Goal: Obtain resource: Obtain resource

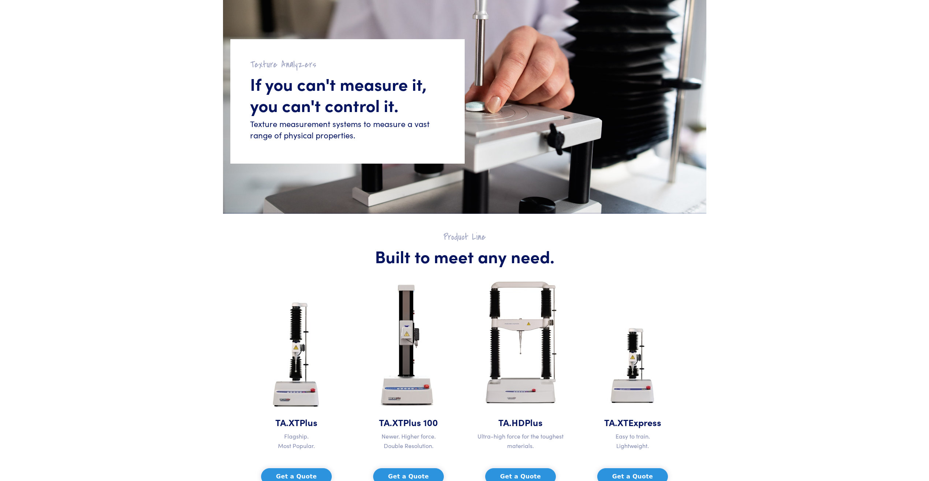
scroll to position [86, 0]
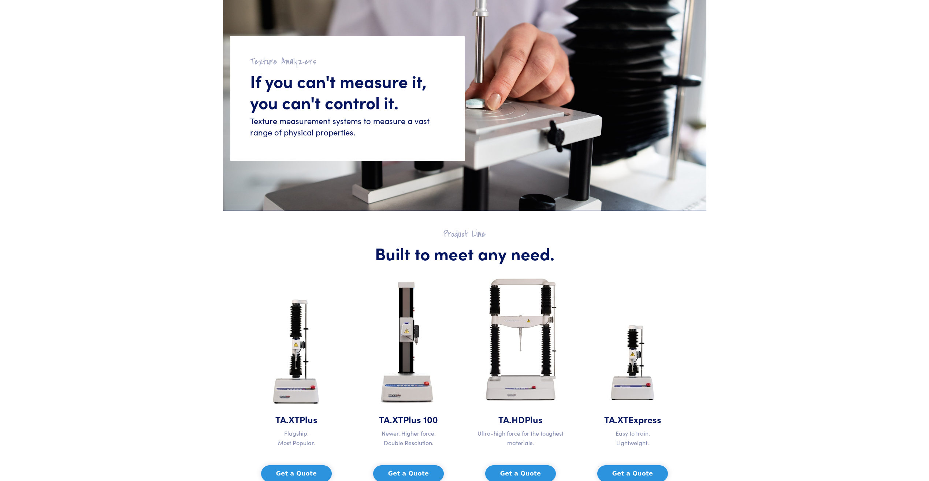
click at [297, 401] on img at bounding box center [296, 353] width 68 height 119
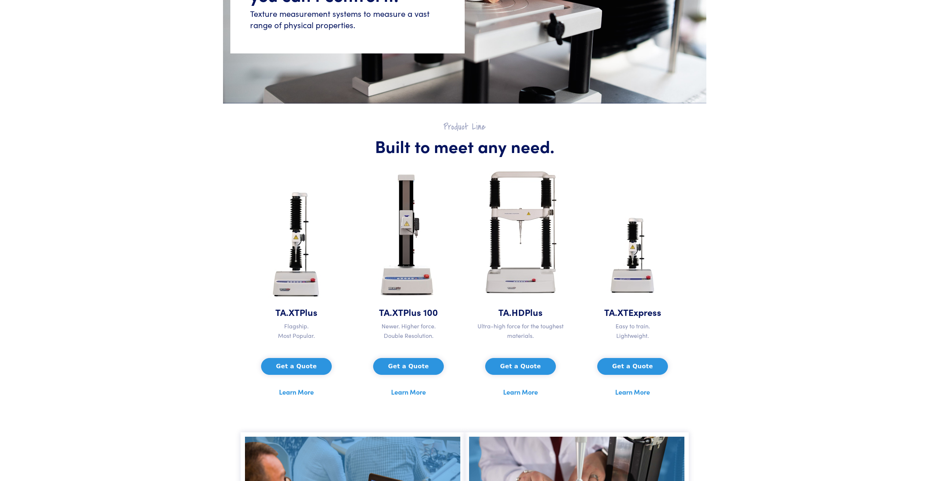
scroll to position [232, 0]
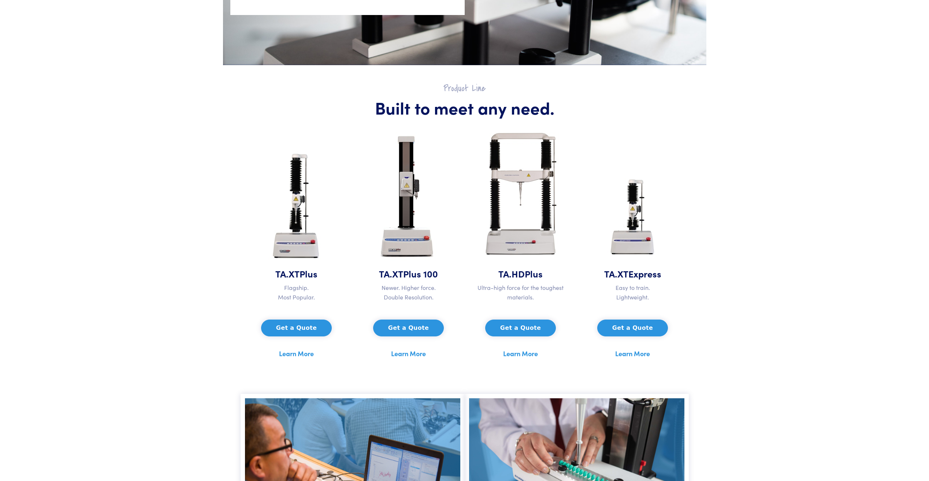
click at [298, 353] on link "Learn More" at bounding box center [296, 353] width 35 height 11
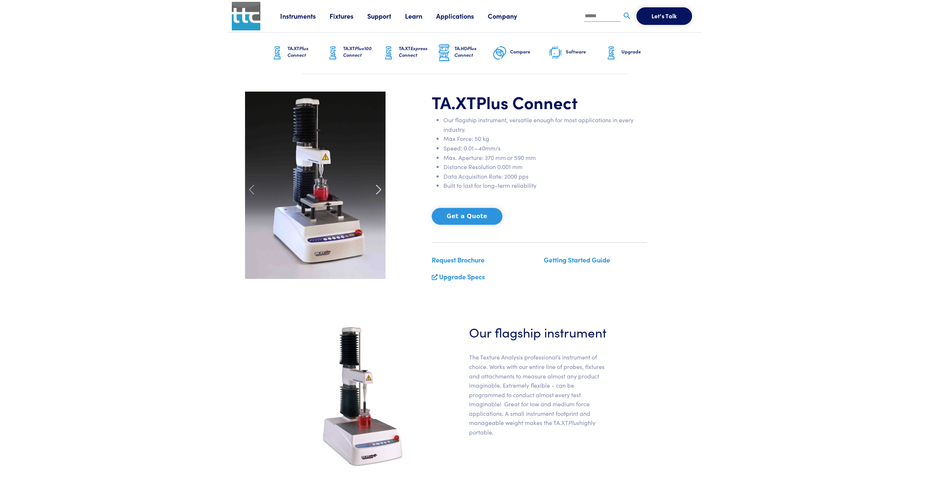
click at [377, 191] on span at bounding box center [379, 190] width 12 height 12
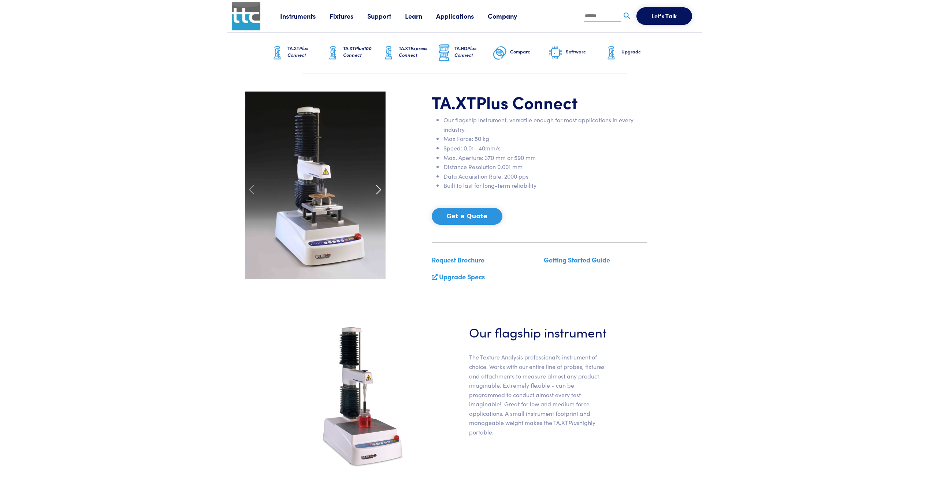
click at [377, 191] on span at bounding box center [379, 190] width 12 height 12
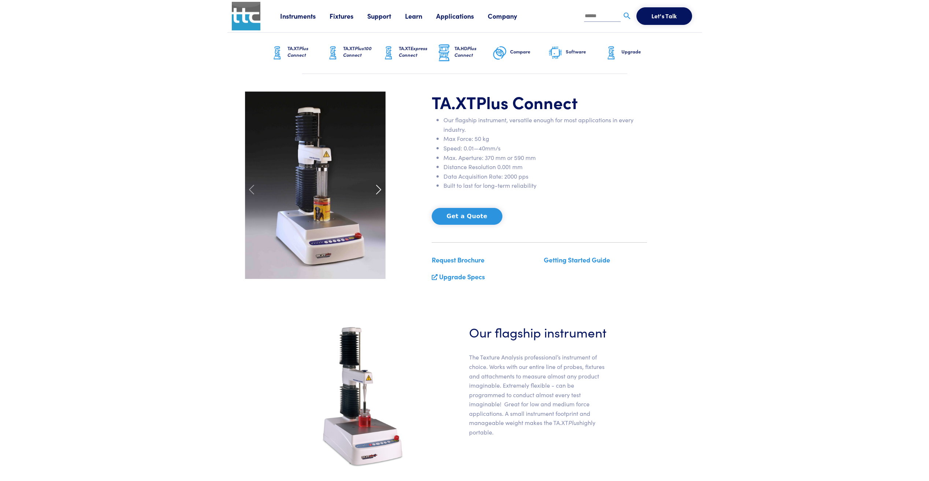
click at [377, 191] on span at bounding box center [379, 190] width 12 height 12
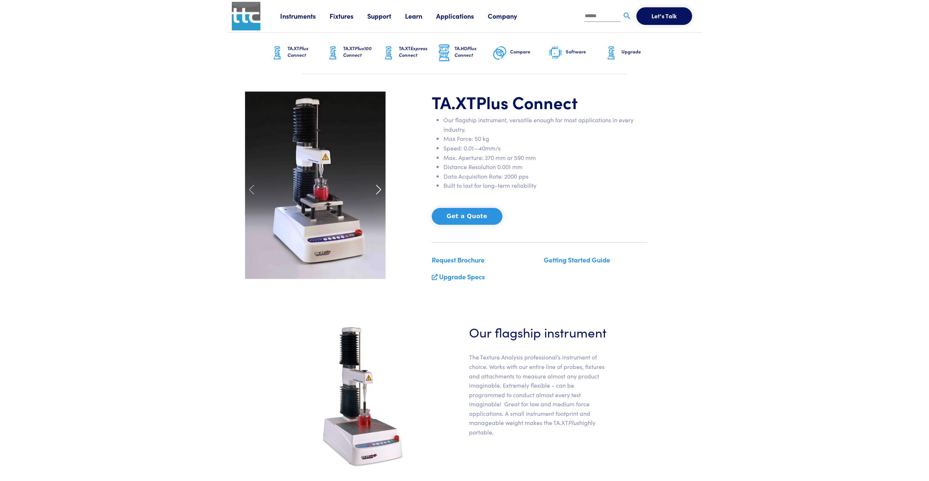
click at [377, 191] on span at bounding box center [379, 190] width 12 height 12
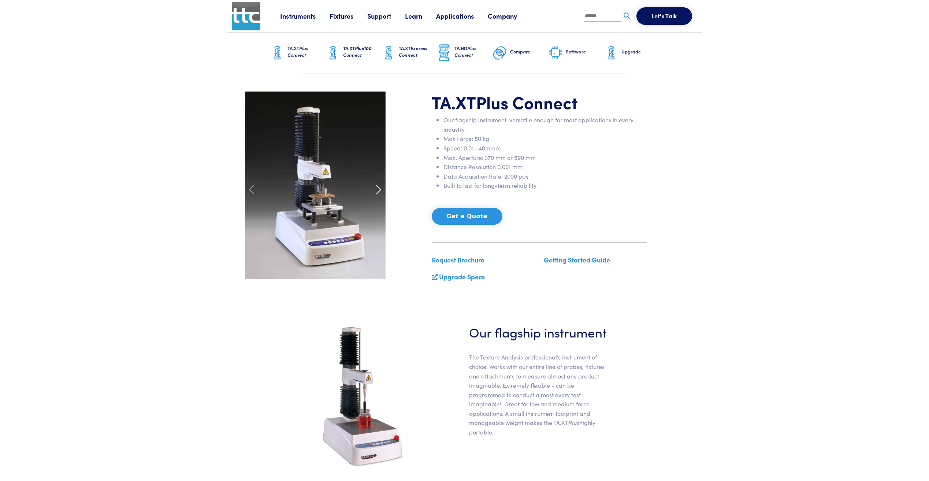
click at [377, 191] on span at bounding box center [379, 190] width 12 height 12
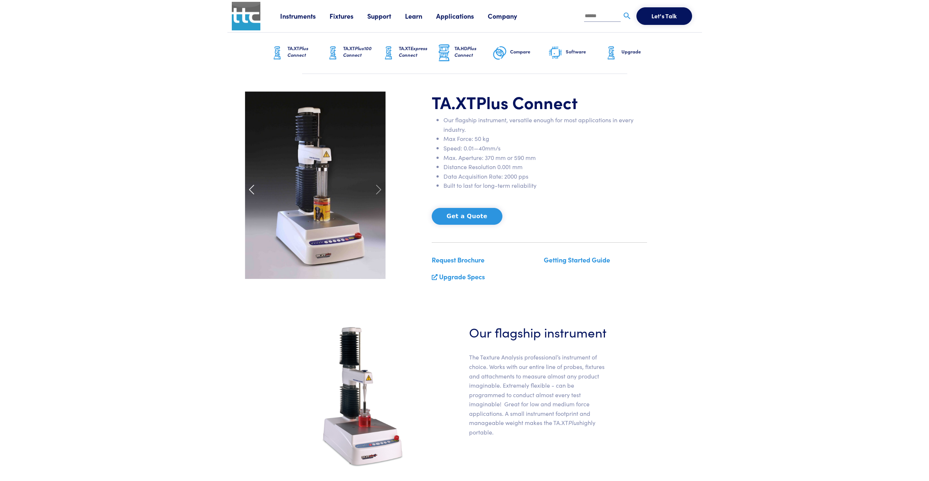
click at [249, 191] on span at bounding box center [252, 190] width 12 height 12
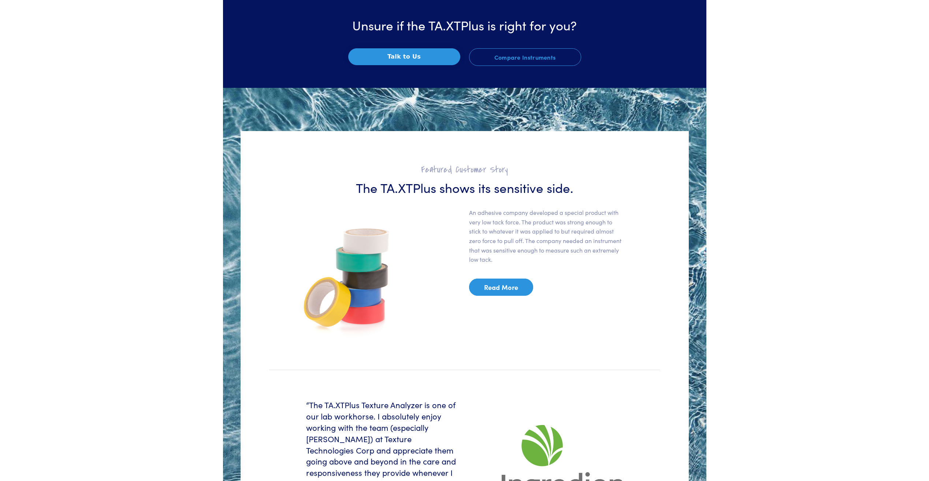
scroll to position [1171, 0]
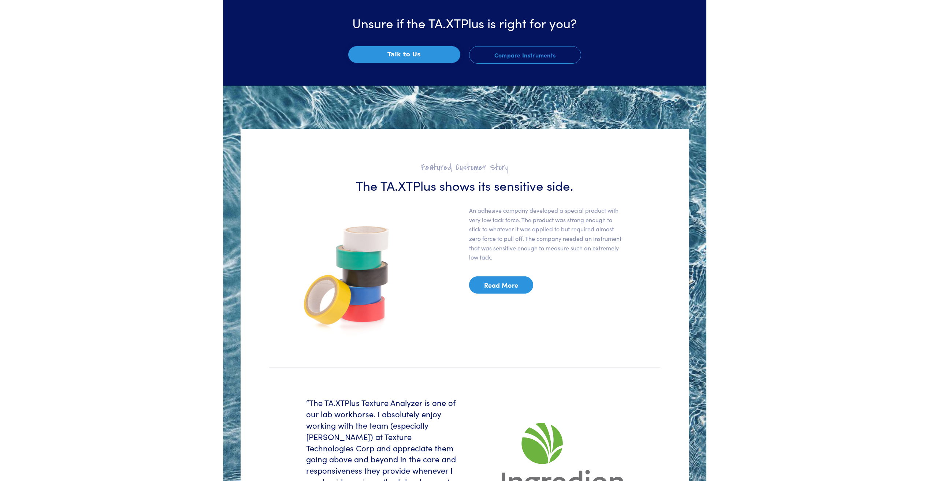
click at [491, 287] on link "Read More" at bounding box center [501, 284] width 64 height 17
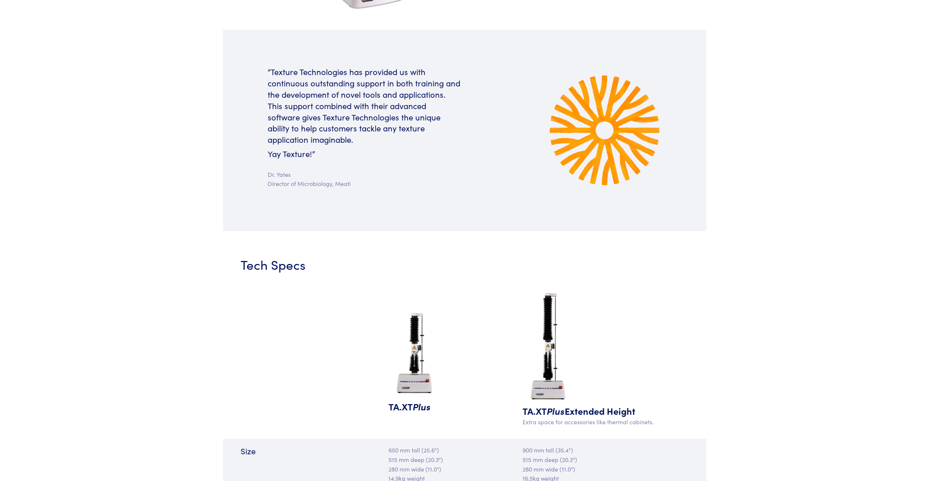
scroll to position [455, 0]
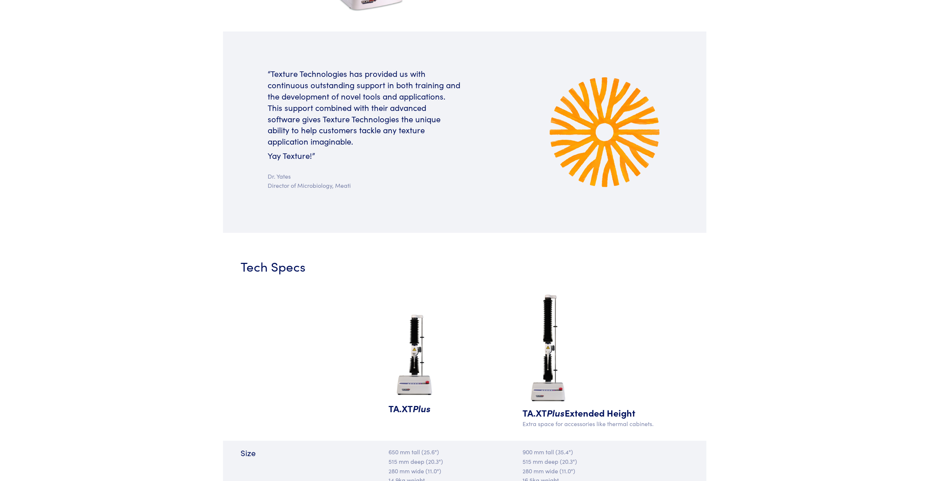
click at [407, 387] on img at bounding box center [414, 356] width 53 height 92
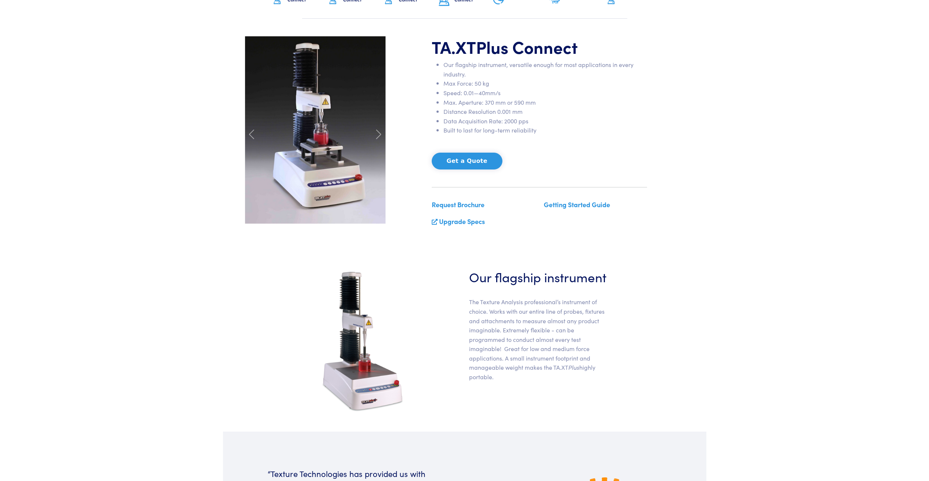
scroll to position [0, 0]
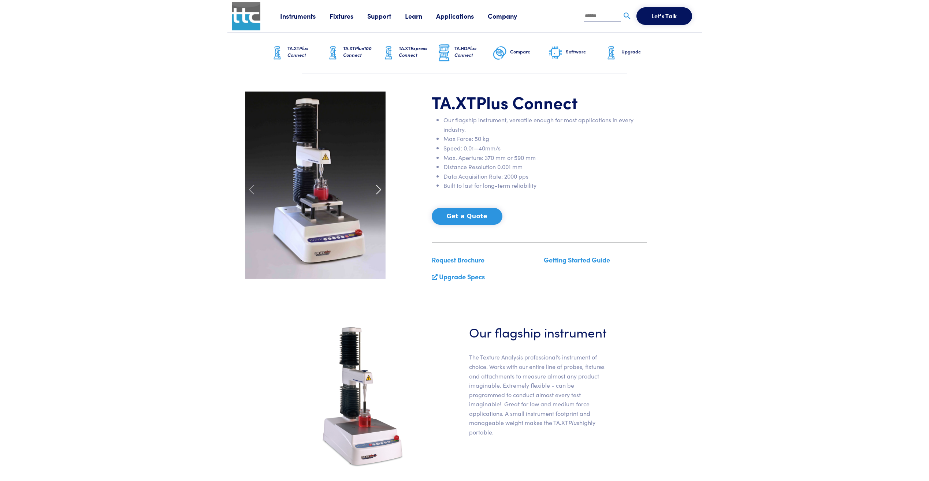
click at [375, 193] on span at bounding box center [379, 190] width 12 height 12
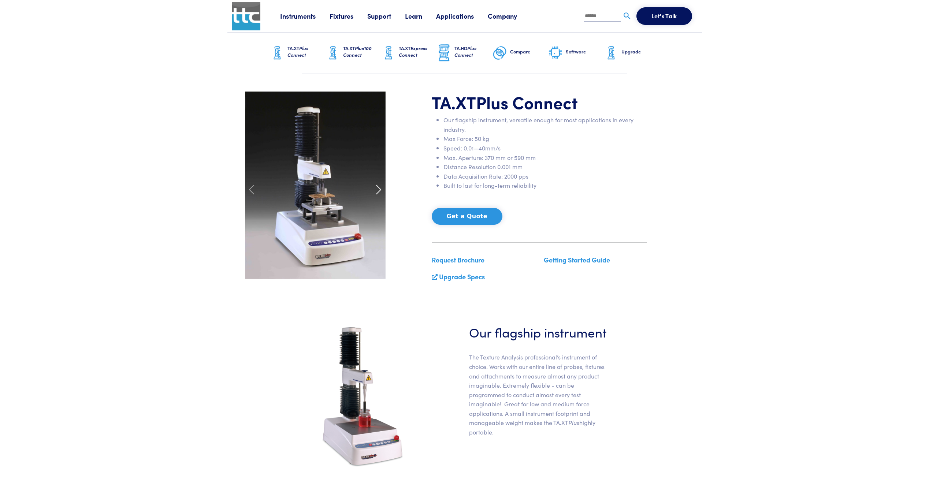
click at [375, 193] on span at bounding box center [379, 190] width 12 height 12
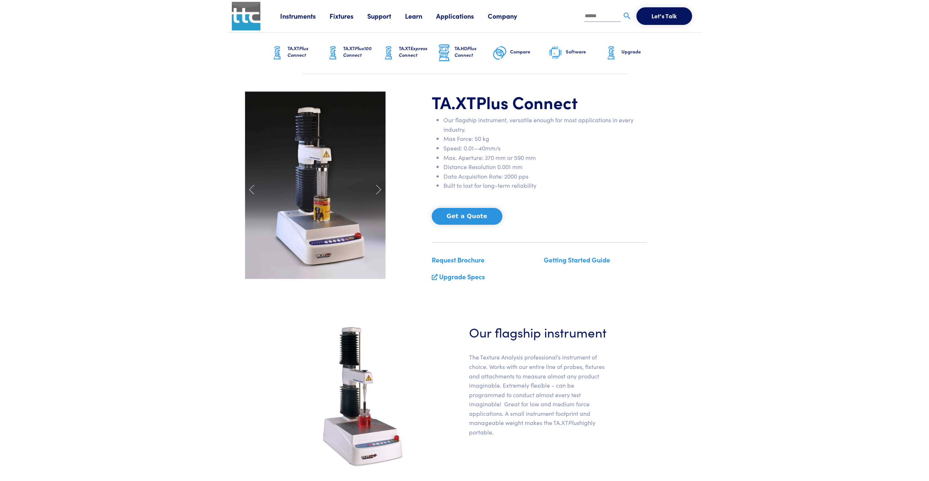
click at [328, 203] on img at bounding box center [315, 185] width 141 height 187
drag, startPoint x: 319, startPoint y: 195, endPoint x: 284, endPoint y: 217, distance: 41.7
click at [284, 217] on img at bounding box center [315, 185] width 141 height 187
click at [375, 190] on span at bounding box center [379, 190] width 12 height 12
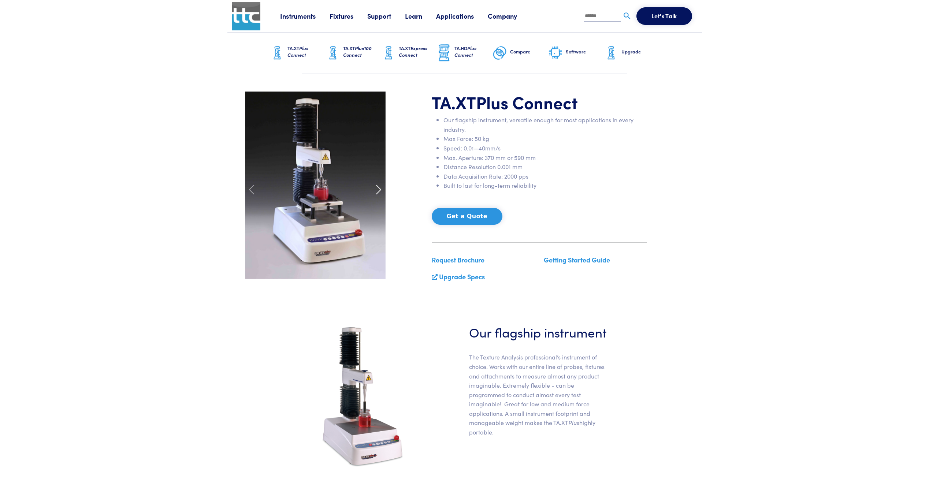
click at [375, 190] on span at bounding box center [379, 190] width 12 height 12
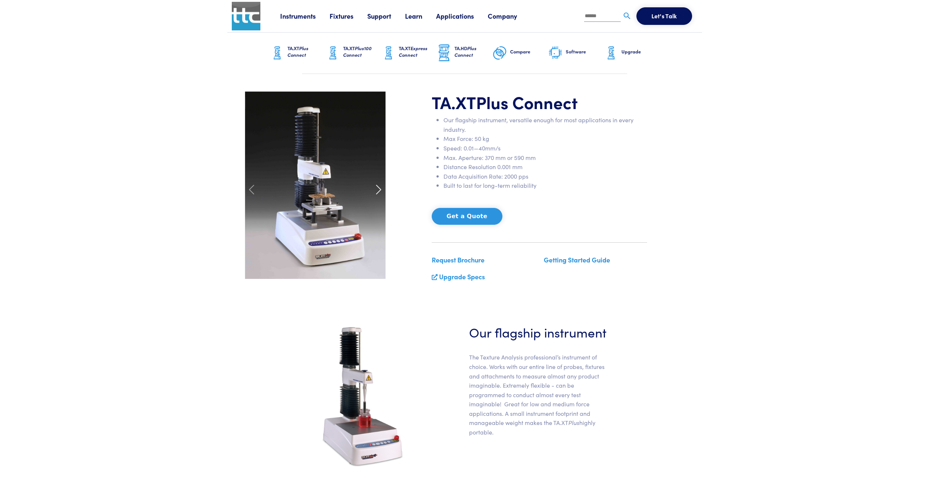
click at [379, 195] on div at bounding box center [378, 190] width 22 height 197
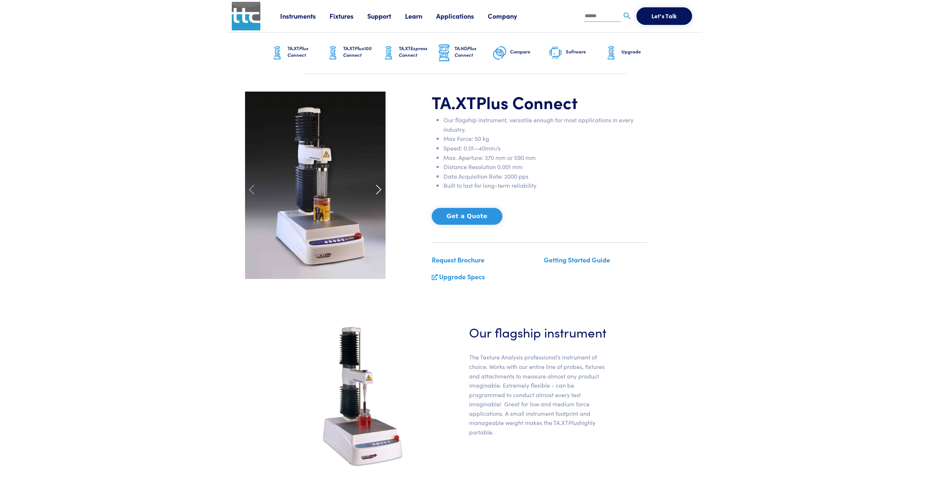
click at [377, 187] on span at bounding box center [379, 190] width 12 height 12
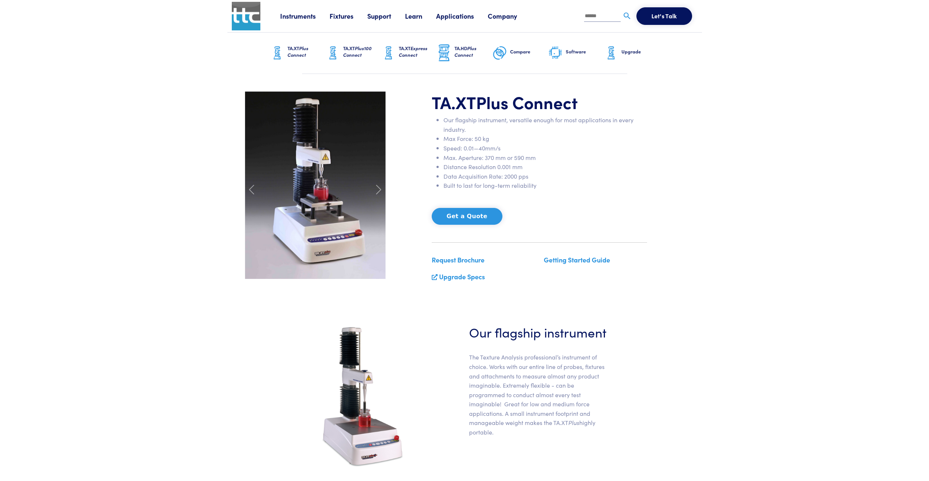
click at [298, 15] on link "Instruments" at bounding box center [304, 15] width 49 height 9
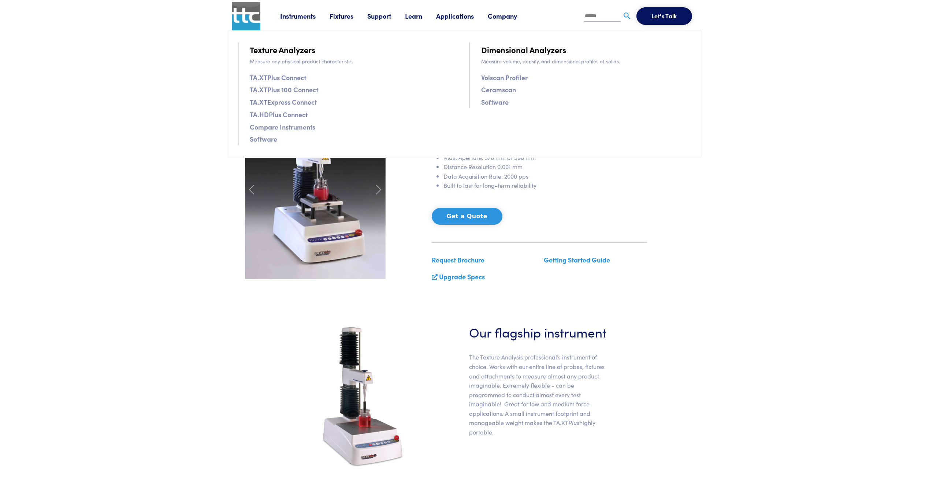
click at [284, 77] on link "TA.XTPlus Connect" at bounding box center [278, 77] width 56 height 11
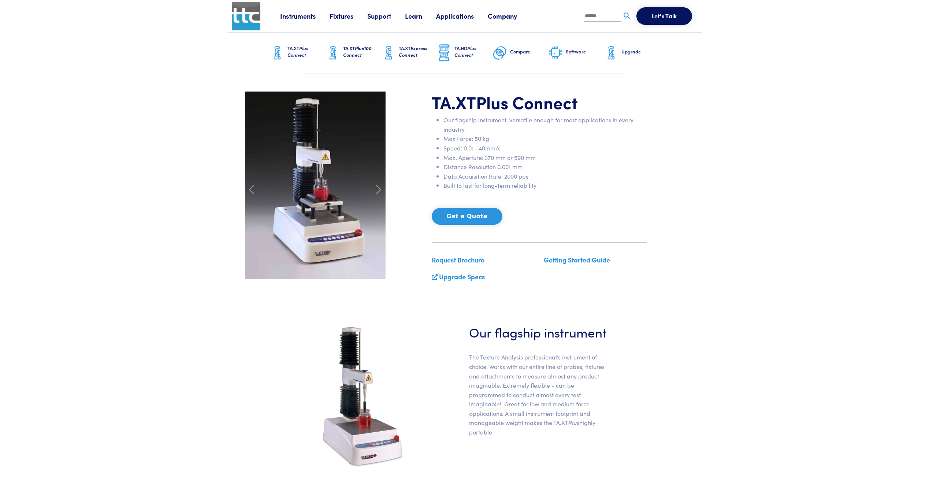
click at [298, 23] on div "Instruments Texture Analyzers Measure any physical product characteristic. TA.X…" at bounding box center [488, 16] width 417 height 32
click at [298, 22] on div "Instruments Texture Analyzers Measure any physical product characteristic. TA.X…" at bounding box center [488, 16] width 417 height 32
click at [298, 17] on link "Instruments" at bounding box center [304, 15] width 49 height 9
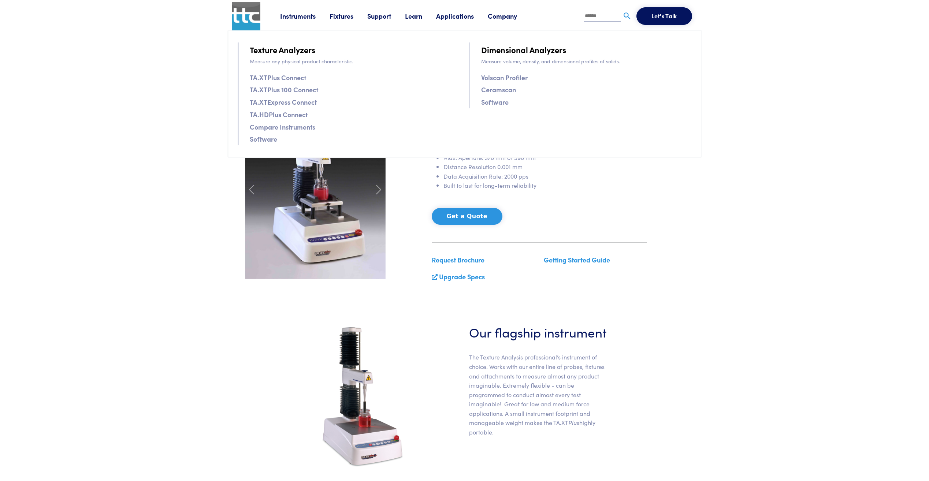
click at [297, 87] on link "TA.XTPlus 100 Connect" at bounding box center [284, 89] width 68 height 11
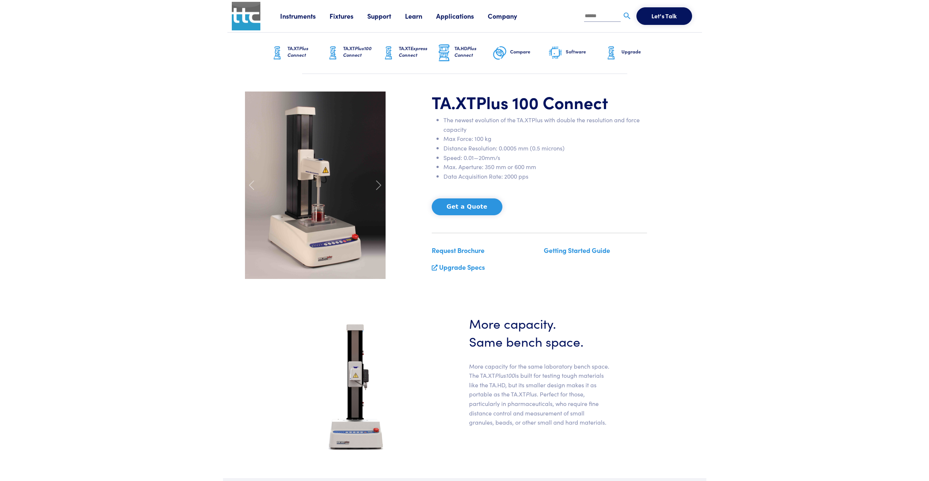
click at [460, 250] on link "Request Brochure" at bounding box center [458, 250] width 53 height 9
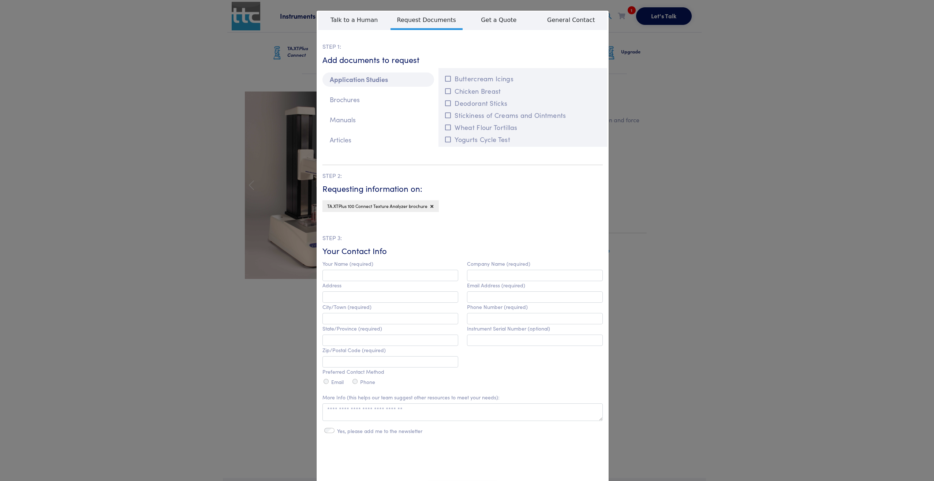
click at [672, 61] on div "**********" at bounding box center [467, 240] width 934 height 481
